Goal: Task Accomplishment & Management: Manage account settings

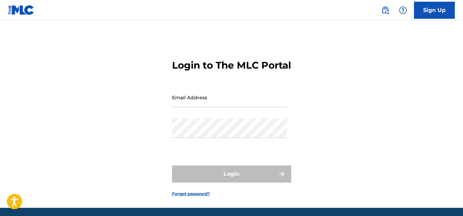
click at [213, 107] on input "Email Address" at bounding box center [229, 97] width 115 height 19
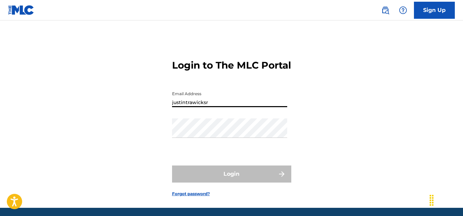
type input "[EMAIL_ADDRESS][DOMAIN_NAME]"
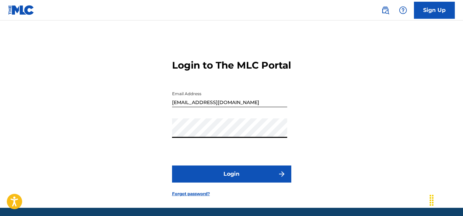
click at [172, 165] on button "Login" at bounding box center [231, 173] width 119 height 17
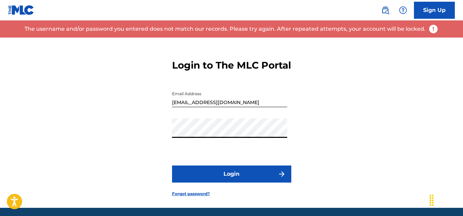
click at [208, 182] on button "Login" at bounding box center [231, 173] width 119 height 17
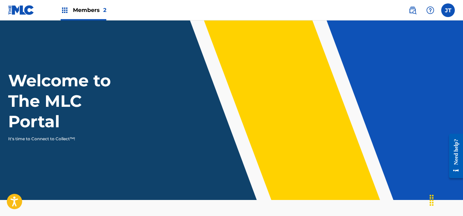
click at [447, 7] on label at bounding box center [448, 10] width 14 height 14
click at [448, 10] on input "JT [PERSON_NAME] [EMAIL_ADDRESS][DOMAIN_NAME] Profile Log out" at bounding box center [448, 10] width 0 height 0
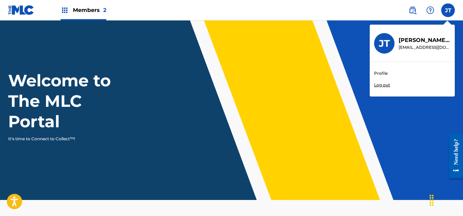
click at [78, 12] on span "Members 2" at bounding box center [89, 10] width 33 height 8
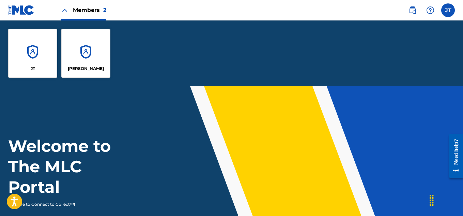
click at [88, 52] on div "[PERSON_NAME]" at bounding box center [85, 53] width 49 height 49
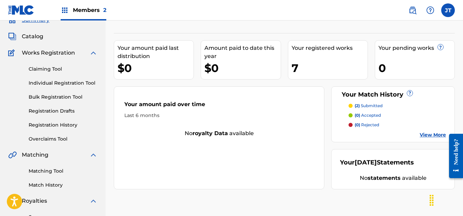
scroll to position [33, 0]
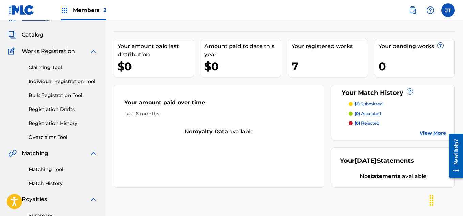
click at [368, 105] on p "(2) submitted" at bounding box center [369, 104] width 28 height 6
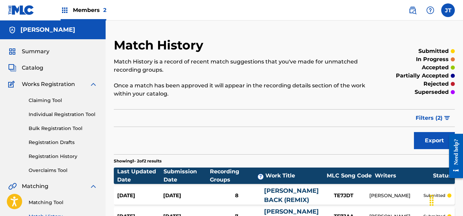
click at [37, 67] on span "Catalog" at bounding box center [32, 68] width 21 height 8
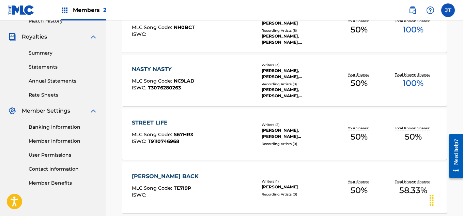
scroll to position [196, 0]
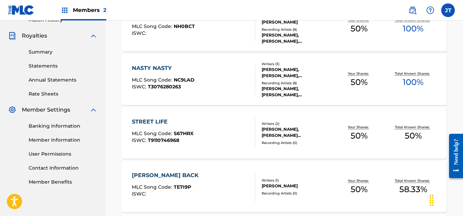
click at [51, 125] on link "Banking Information" at bounding box center [63, 125] width 69 height 7
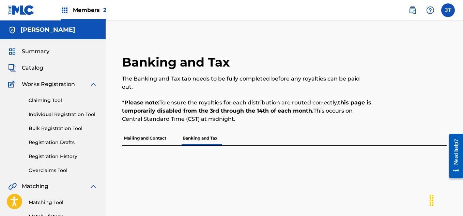
click at [29, 52] on span "Summary" at bounding box center [36, 51] width 28 height 8
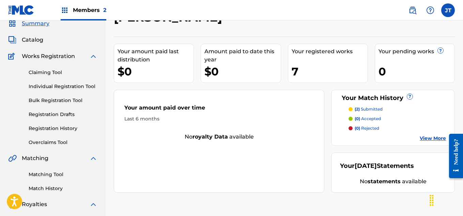
scroll to position [27, 0]
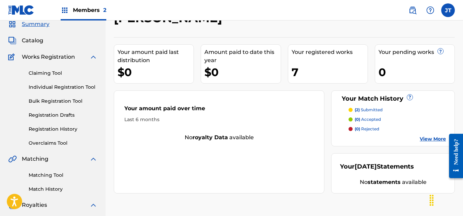
click at [41, 71] on link "Claiming Tool" at bounding box center [63, 72] width 69 height 7
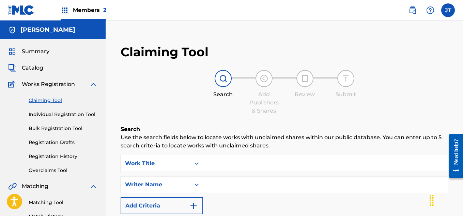
click at [56, 114] on link "Individual Registration Tool" at bounding box center [63, 114] width 69 height 7
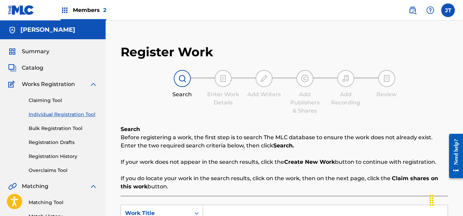
click at [54, 156] on link "Registration History" at bounding box center [63, 156] width 69 height 7
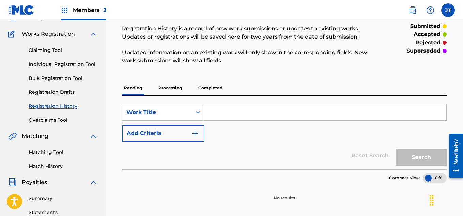
scroll to position [51, 0]
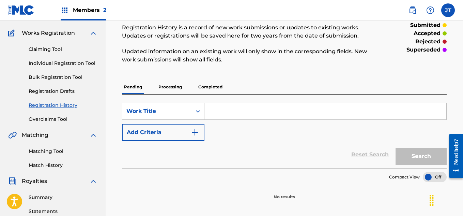
click at [162, 84] on p "Processing" at bounding box center [170, 87] width 28 height 14
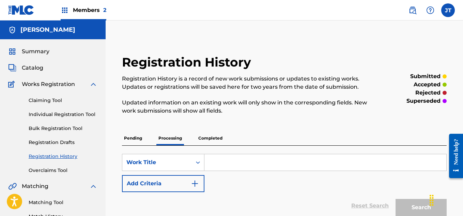
click at [203, 138] on p "Completed" at bounding box center [210, 138] width 28 height 14
